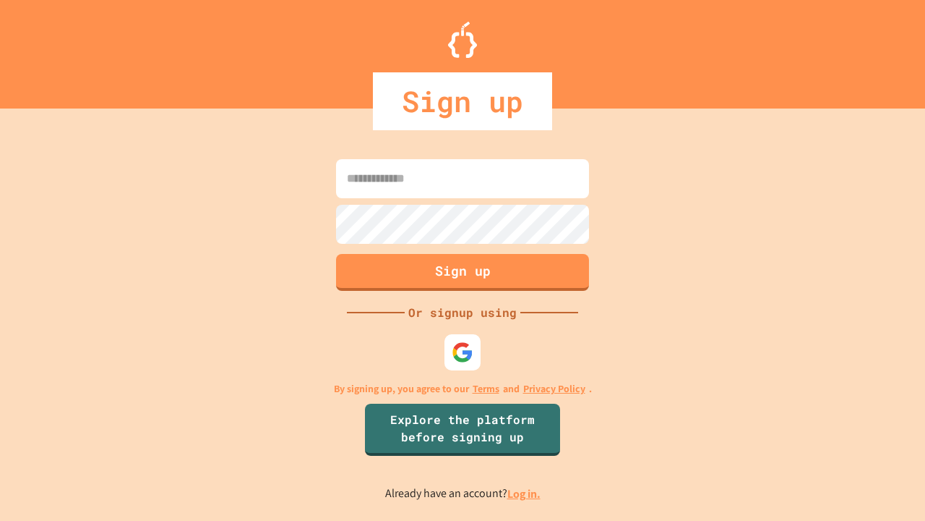
click at [525, 493] on link "Log in." at bounding box center [524, 493] width 33 height 15
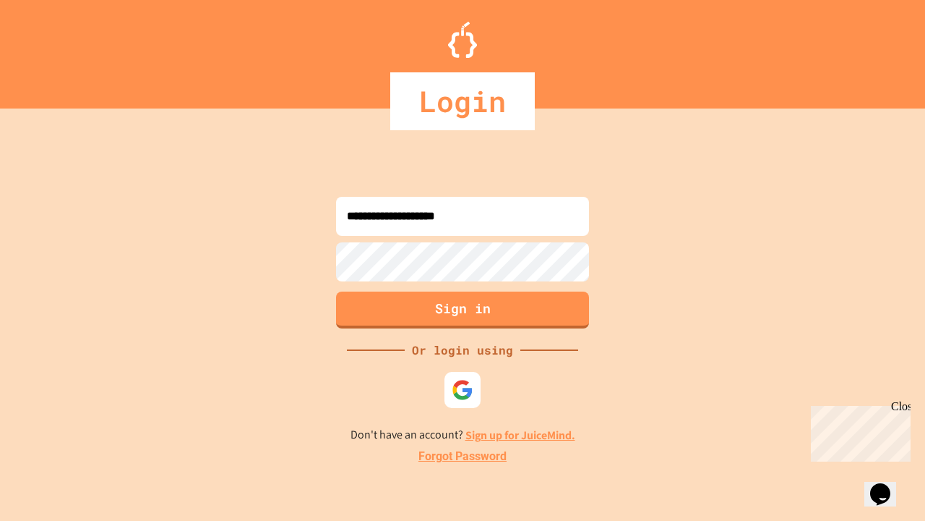
type input "**********"
